Goal: Task Accomplishment & Management: Manage account settings

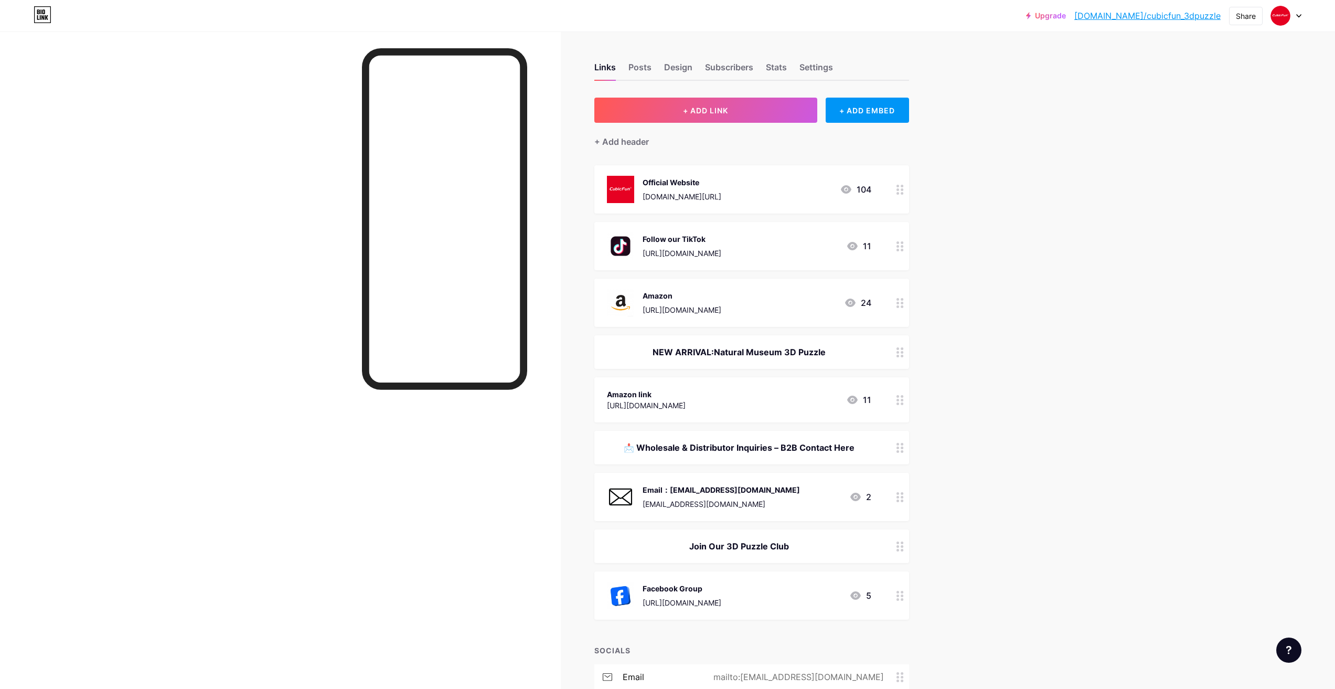
click at [1008, 225] on div "Upgrade [DOMAIN_NAME]/cubicf... [DOMAIN_NAME]/cubicfun_3dpuzzle Share Switch ac…" at bounding box center [667, 465] width 1335 height 931
click at [1012, 232] on div "Upgrade [DOMAIN_NAME]/cubicf... [DOMAIN_NAME]/cubicfun_3dpuzzle Share Switch ac…" at bounding box center [667, 465] width 1335 height 931
click at [1119, 275] on div "Upgrade [DOMAIN_NAME]/cubicf... [DOMAIN_NAME]/cubicfun_3dpuzzle Share Switch ac…" at bounding box center [667, 465] width 1335 height 931
click at [985, 324] on div "Upgrade [DOMAIN_NAME]/cubicf... [DOMAIN_NAME]/cubicfun_3dpuzzle Share Switch ac…" at bounding box center [667, 465] width 1335 height 931
drag, startPoint x: 1260, startPoint y: 214, endPoint x: 1305, endPoint y: 40, distance: 179.8
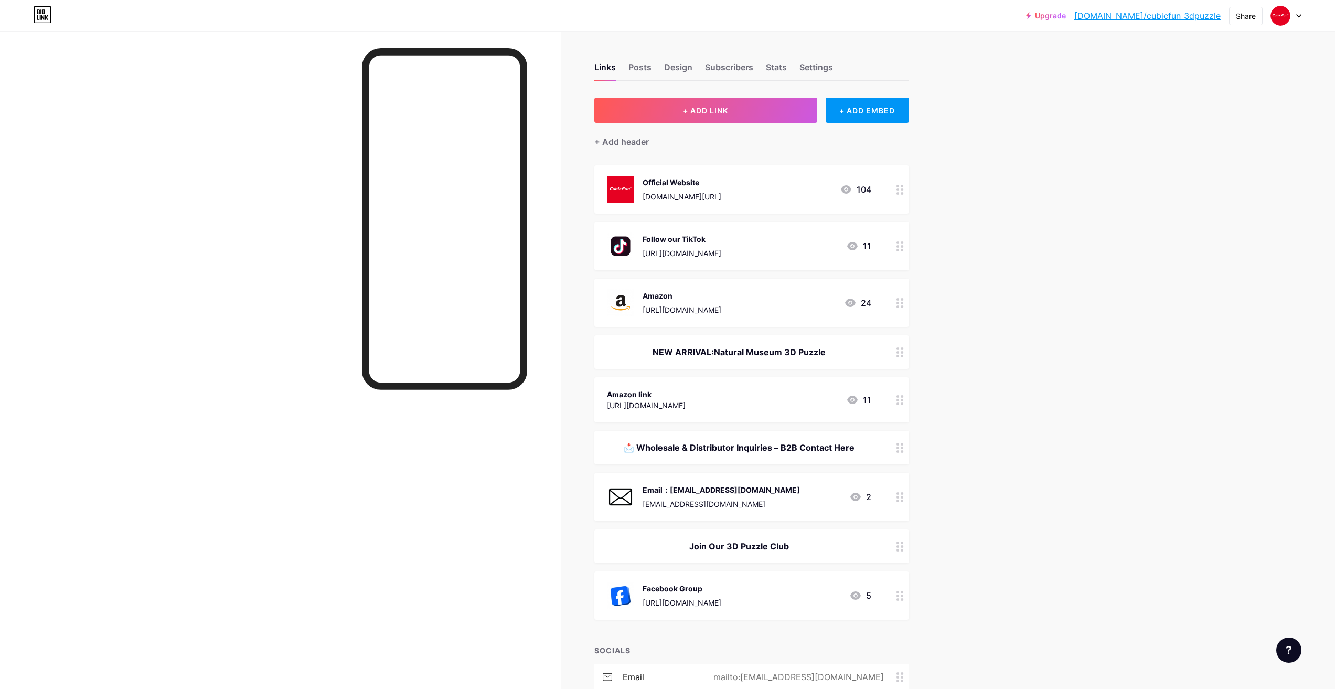
click at [1259, 213] on div "Upgrade [DOMAIN_NAME]/cubicf... [DOMAIN_NAME]/cubicfun_3dpuzzle Share Switch ac…" at bounding box center [667, 465] width 1335 height 931
drag, startPoint x: 1208, startPoint y: 315, endPoint x: 890, endPoint y: 369, distance: 322.4
click at [1207, 314] on div "Upgrade [DOMAIN_NAME]/cubicf... [DOMAIN_NAME]/cubicfun_3dpuzzle Share Switch ac…" at bounding box center [667, 465] width 1335 height 931
